Goal: Download file/media

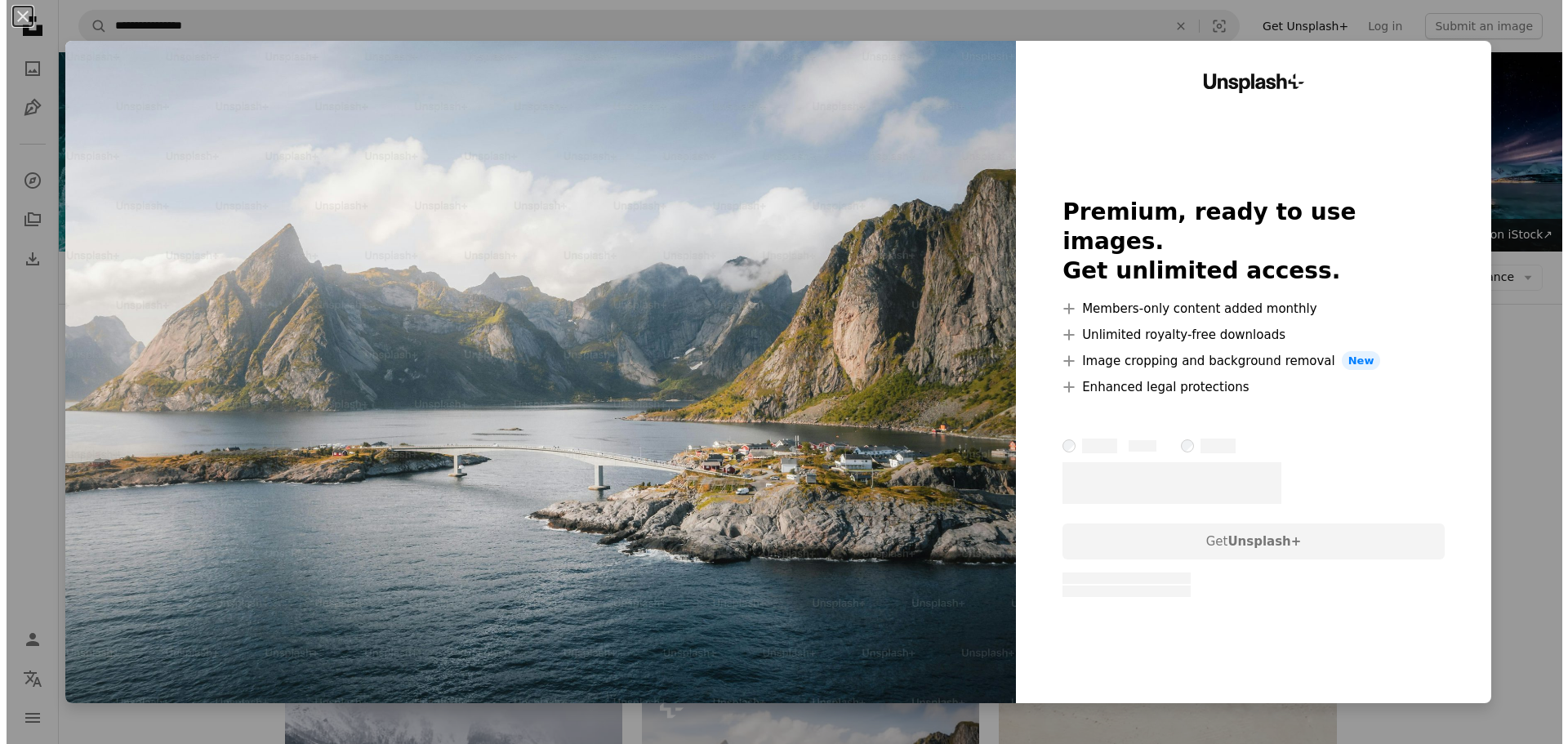
scroll to position [245, 0]
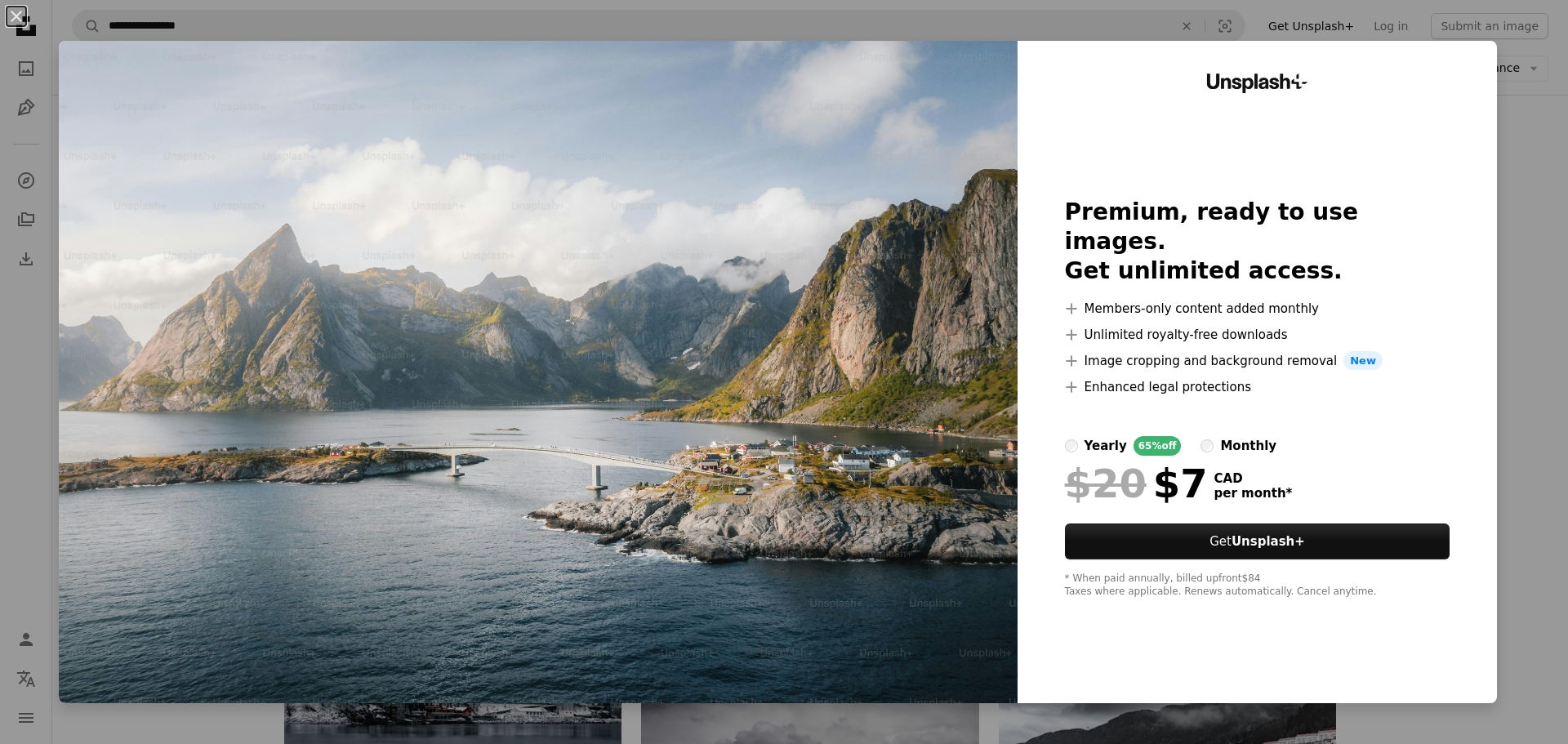
click at [1500, 396] on div "An X shape Unsplash+ Premium, ready to use images. Get unlimited access. A plus…" at bounding box center [784, 372] width 1568 height 744
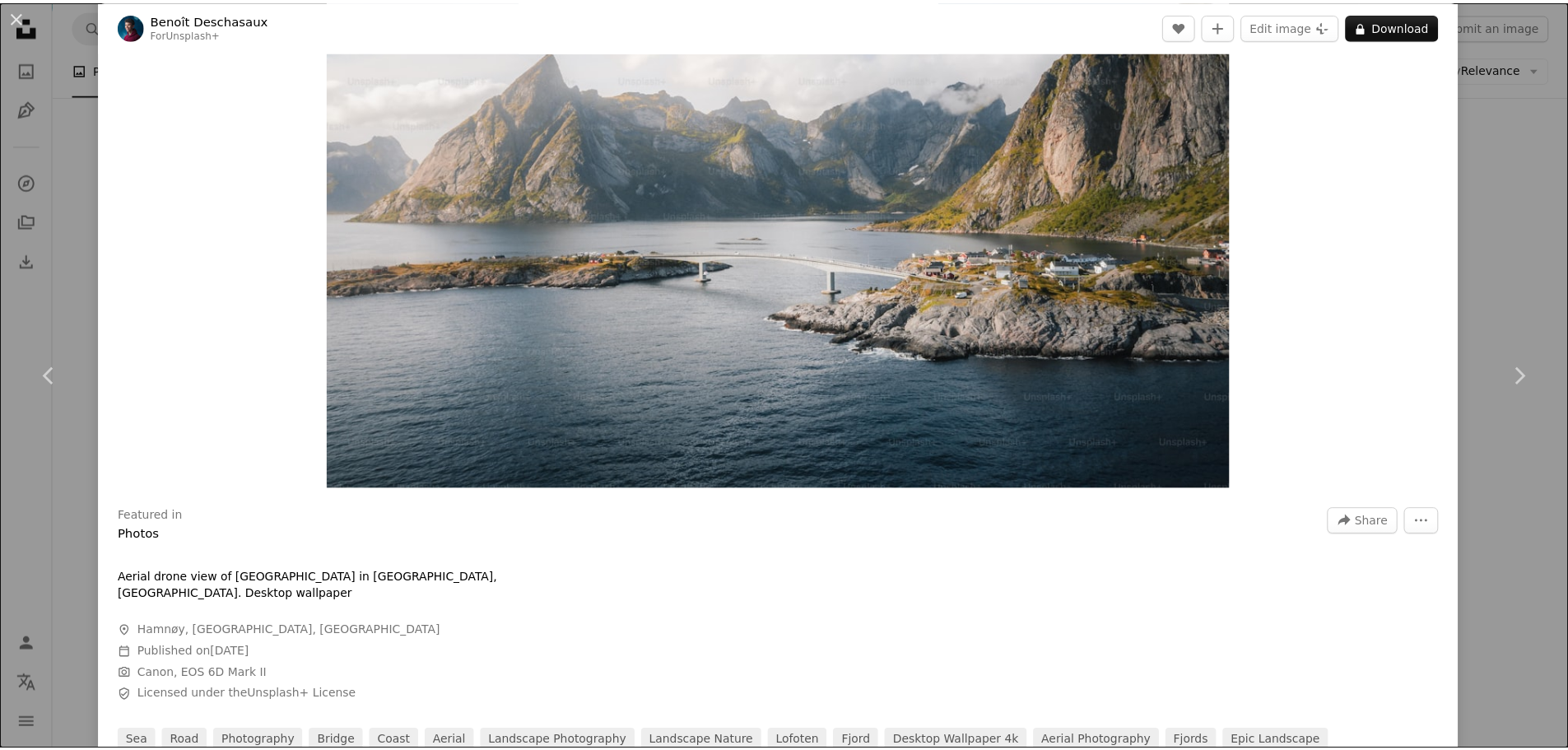
scroll to position [577, 0]
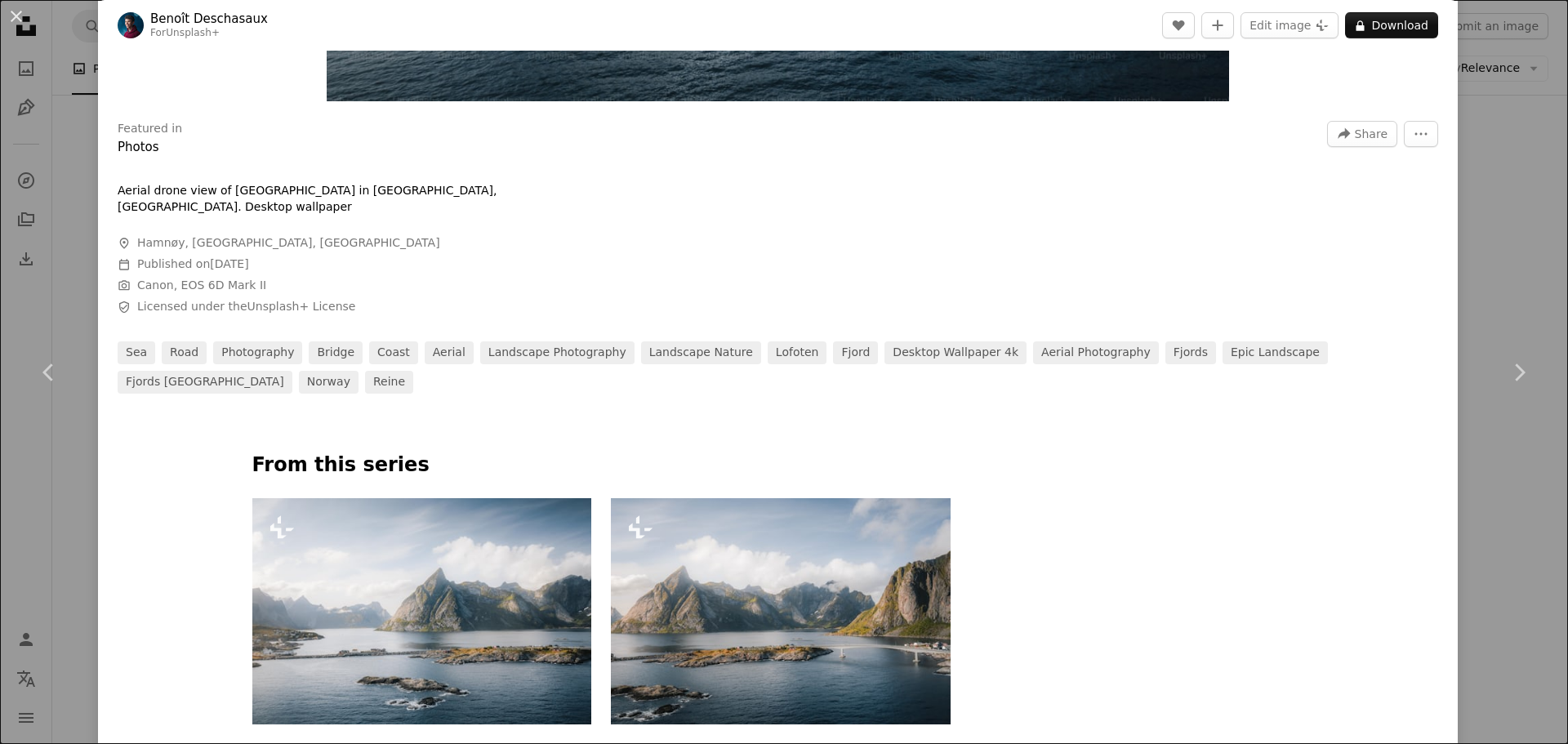
click at [1491, 201] on div "An X shape Chevron left Chevron right [PERSON_NAME] For Unsplash+ A heart A plu…" at bounding box center [784, 372] width 1568 height 744
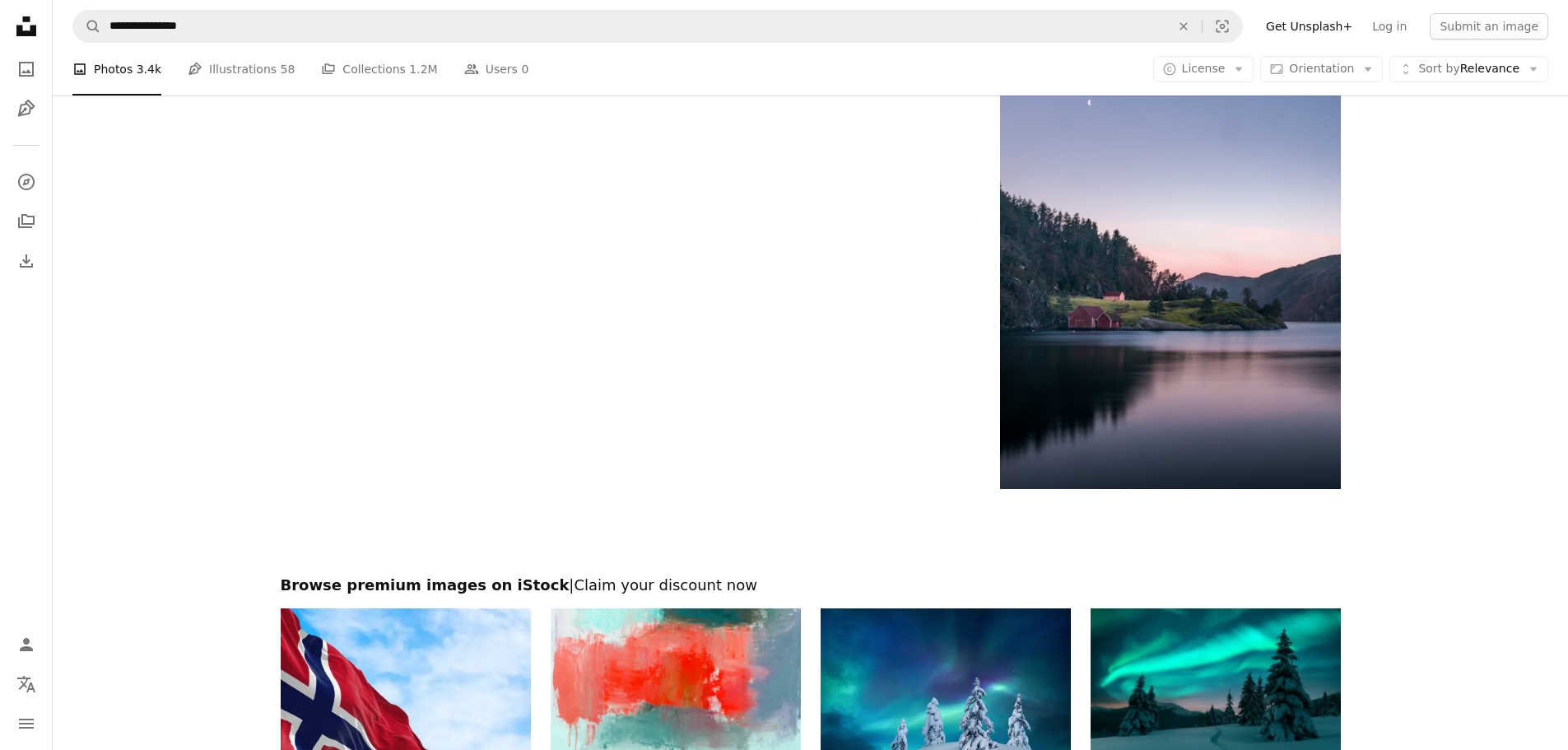
scroll to position [2882, 0]
